Goal: Information Seeking & Learning: Check status

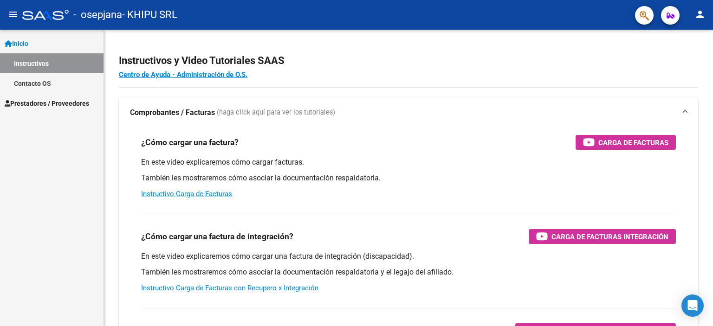
click at [76, 104] on span "Prestadores / Proveedores" at bounding box center [47, 103] width 85 height 10
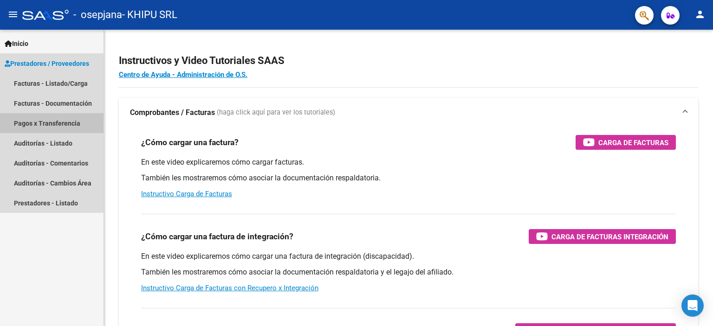
click at [38, 123] on link "Pagos x Transferencia" at bounding box center [52, 123] width 104 height 20
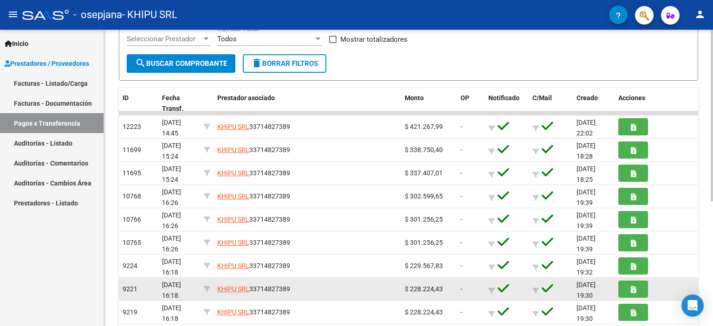
scroll to position [216, 0]
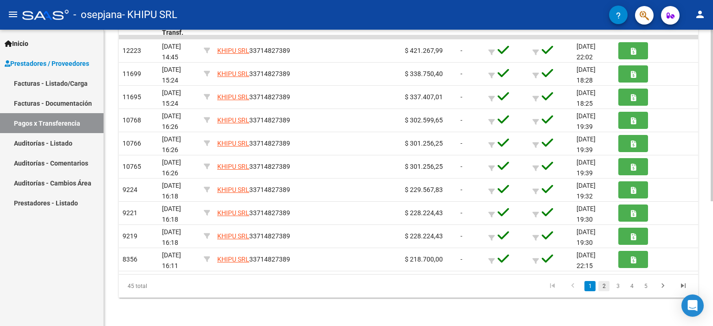
click at [605, 286] on link "2" at bounding box center [604, 286] width 11 height 10
click at [633, 284] on link "4" at bounding box center [631, 286] width 11 height 10
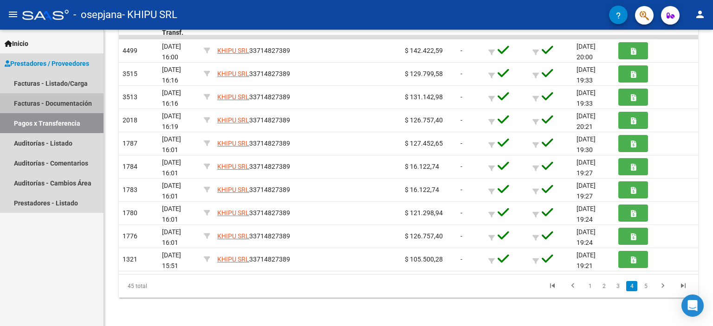
click at [45, 103] on link "Facturas - Documentación" at bounding box center [52, 103] width 104 height 20
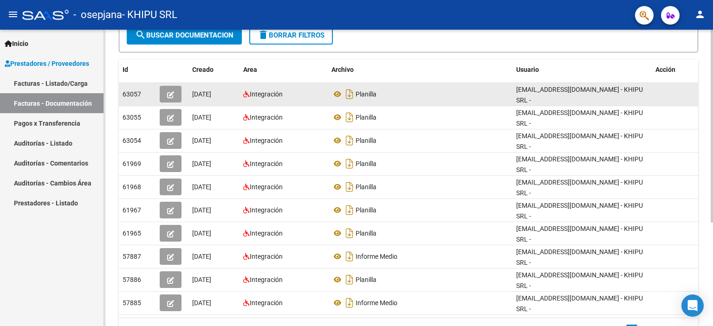
scroll to position [158, 0]
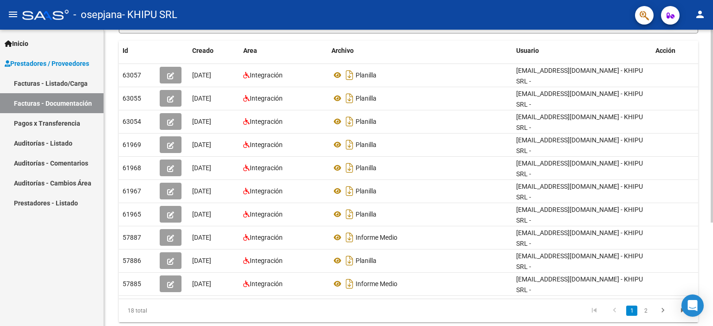
drag, startPoint x: 353, startPoint y: 271, endPoint x: 362, endPoint y: 272, distance: 8.8
click at [354, 290] on datatable-selection "63057 [DATE] Integración Planilla [EMAIL_ADDRESS][DOMAIN_NAME] - KHIPU SRL - 63…" at bounding box center [409, 294] width 580 height 8
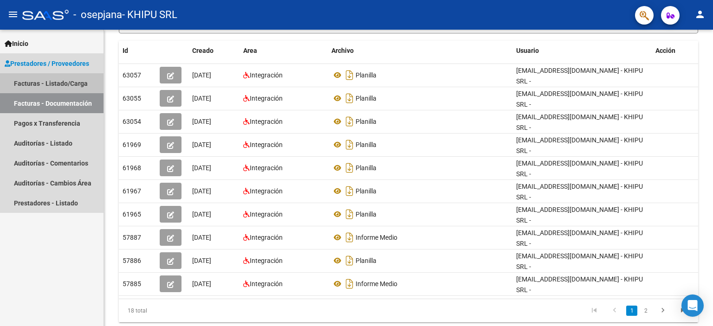
click at [72, 84] on link "Facturas - Listado/Carga" at bounding box center [52, 83] width 104 height 20
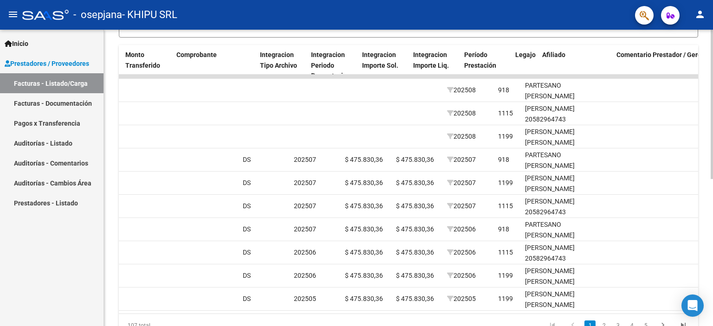
scroll to position [0, 891]
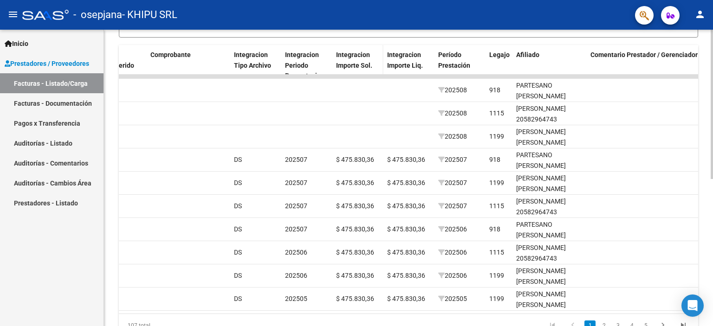
click at [355, 72] on datatable-header-cell "Integracion Importe Sol." at bounding box center [357, 65] width 51 height 41
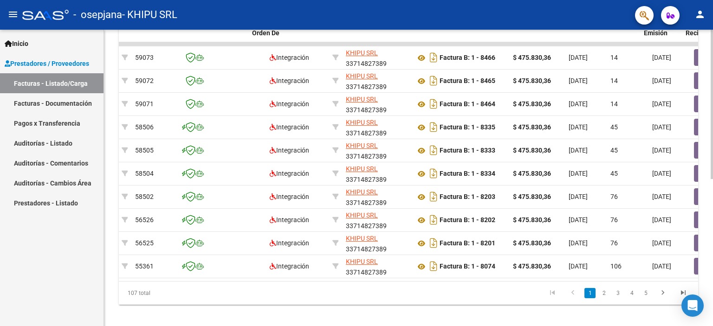
scroll to position [0, 0]
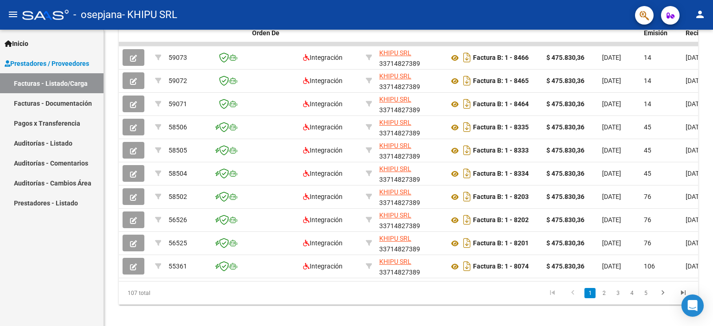
click at [60, 99] on link "Facturas - Documentación" at bounding box center [52, 103] width 104 height 20
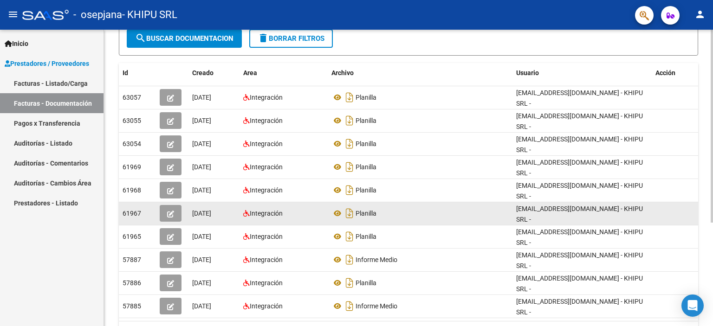
scroll to position [139, 0]
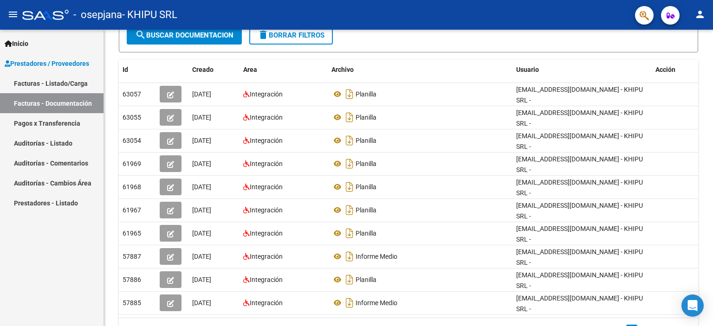
click at [34, 124] on link "Pagos x Transferencia" at bounding box center [52, 123] width 104 height 20
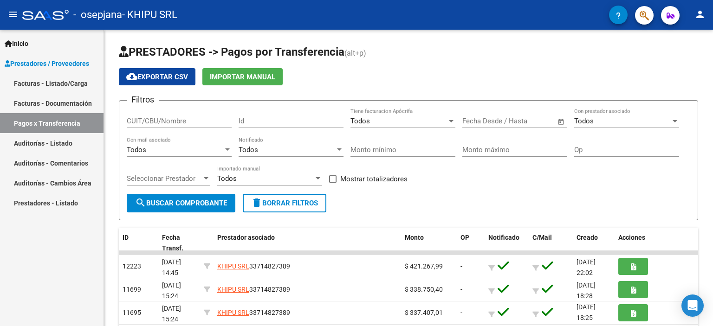
click at [58, 202] on link "Prestadores - Listado" at bounding box center [52, 203] width 104 height 20
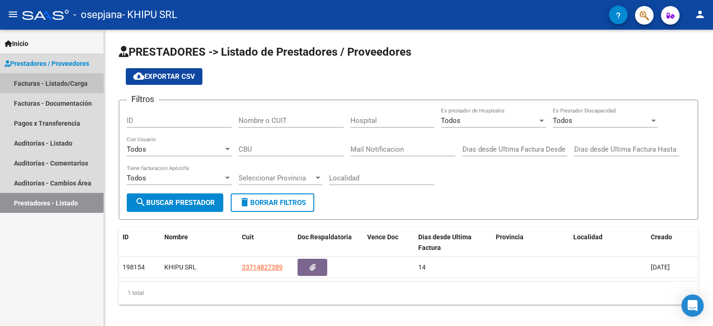
click at [54, 89] on link "Facturas - Listado/Carga" at bounding box center [52, 83] width 104 height 20
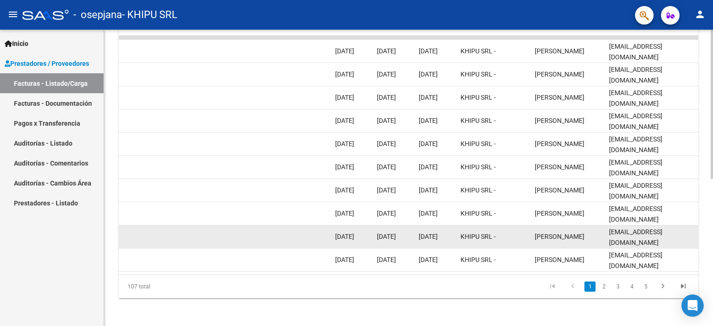
scroll to position [293, 0]
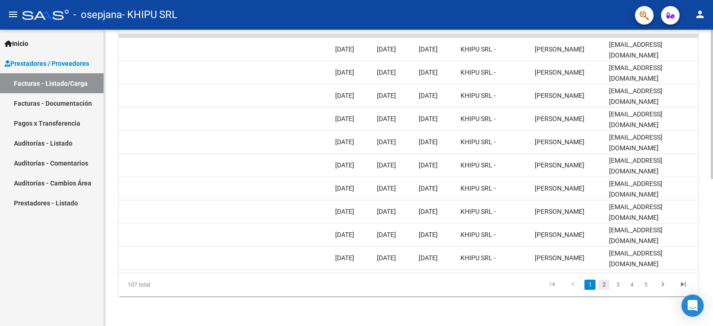
click at [605, 281] on link "2" at bounding box center [604, 285] width 11 height 10
click at [614, 287] on link "3" at bounding box center [617, 285] width 11 height 10
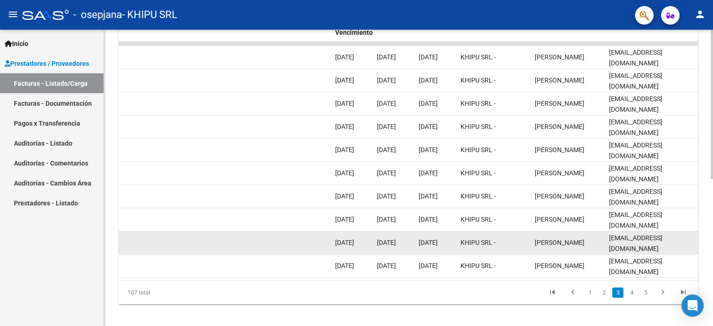
scroll to position [293, 0]
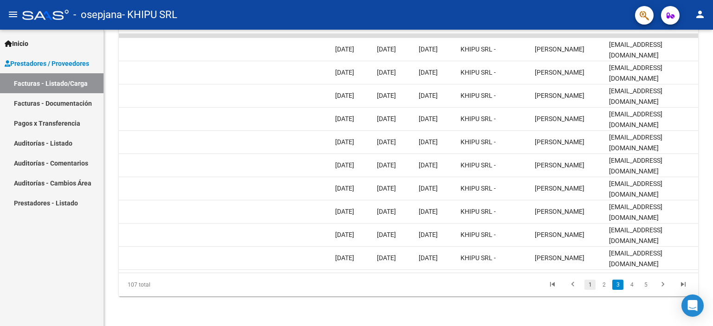
click at [588, 287] on link "1" at bounding box center [590, 285] width 11 height 10
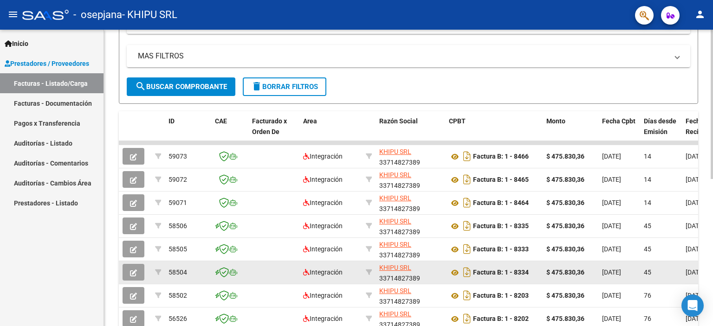
scroll to position [153, 0]
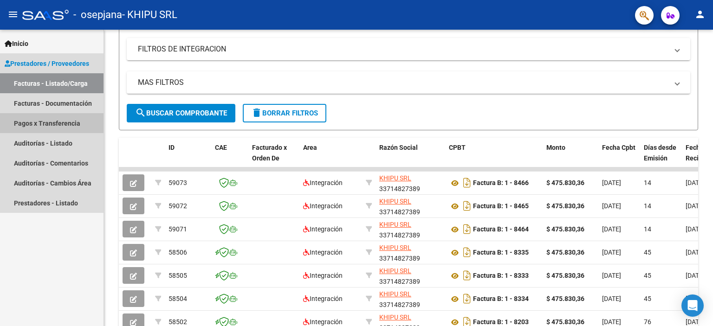
click at [70, 120] on link "Pagos x Transferencia" at bounding box center [52, 123] width 104 height 20
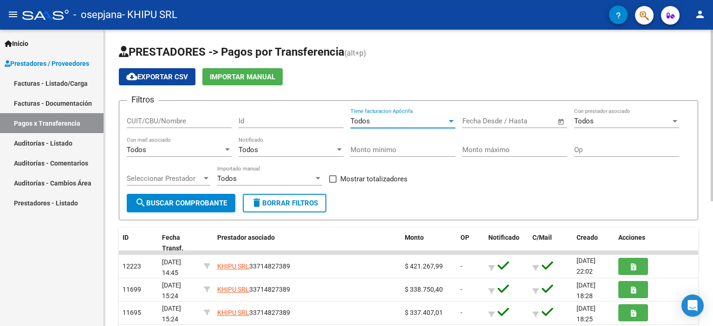
click at [423, 124] on div "Todos" at bounding box center [399, 121] width 97 height 8
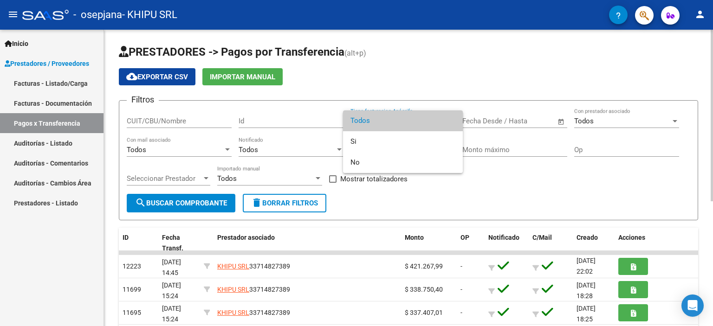
click at [424, 124] on span "Todos" at bounding box center [403, 121] width 105 height 21
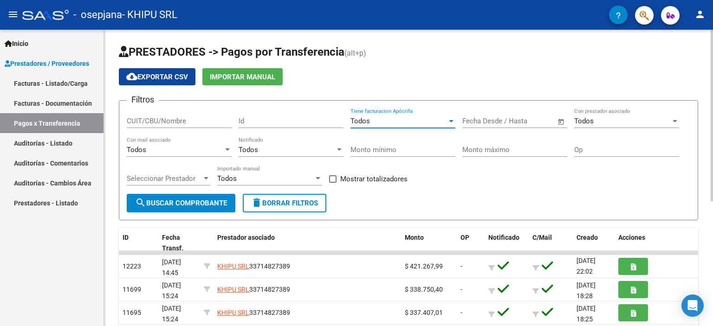
click at [522, 122] on input "text" at bounding box center [530, 121] width 45 height 8
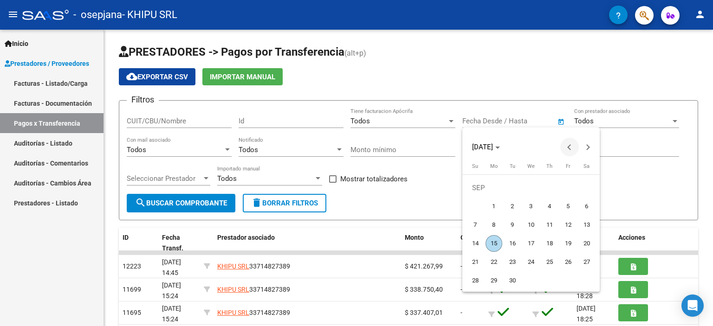
click at [572, 149] on span "Previous month" at bounding box center [569, 147] width 19 height 19
click at [572, 150] on span "Previous month" at bounding box center [569, 147] width 19 height 19
